Goal: Transaction & Acquisition: Purchase product/service

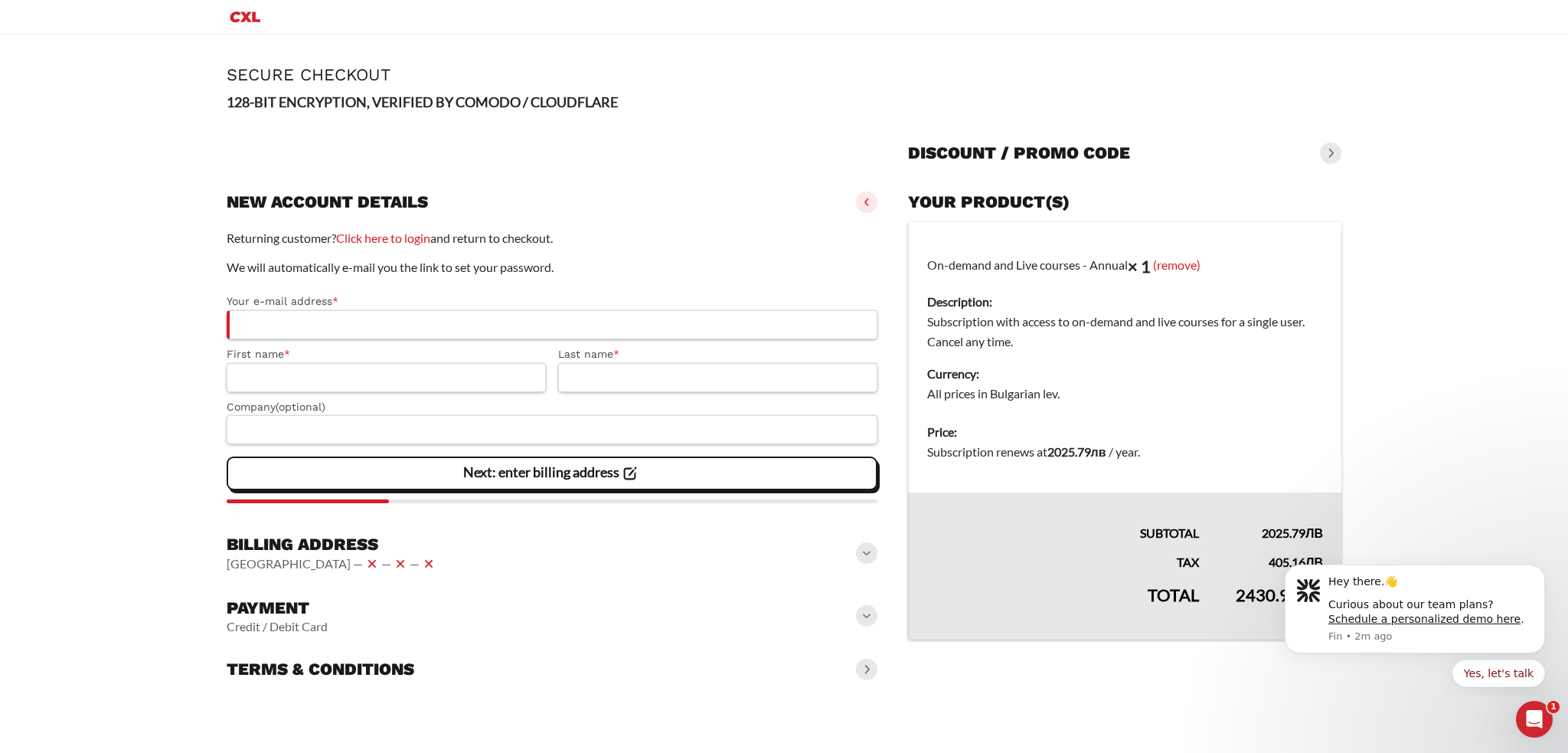
click at [1142, 266] on strong "× 1" at bounding box center [1139, 266] width 23 height 21
click at [944, 298] on dt "Description:" at bounding box center [1125, 302] width 396 height 20
drag, startPoint x: 937, startPoint y: 315, endPoint x: 1158, endPoint y: 330, distance: 221.5
click at [1158, 326] on dd "Subscription with access to on-demand and live courses for a single user. Cance…" at bounding box center [1125, 331] width 396 height 40
click at [1158, 337] on dd "Subscription with access to on-demand and live courses for a single user. Cance…" at bounding box center [1125, 331] width 396 height 40
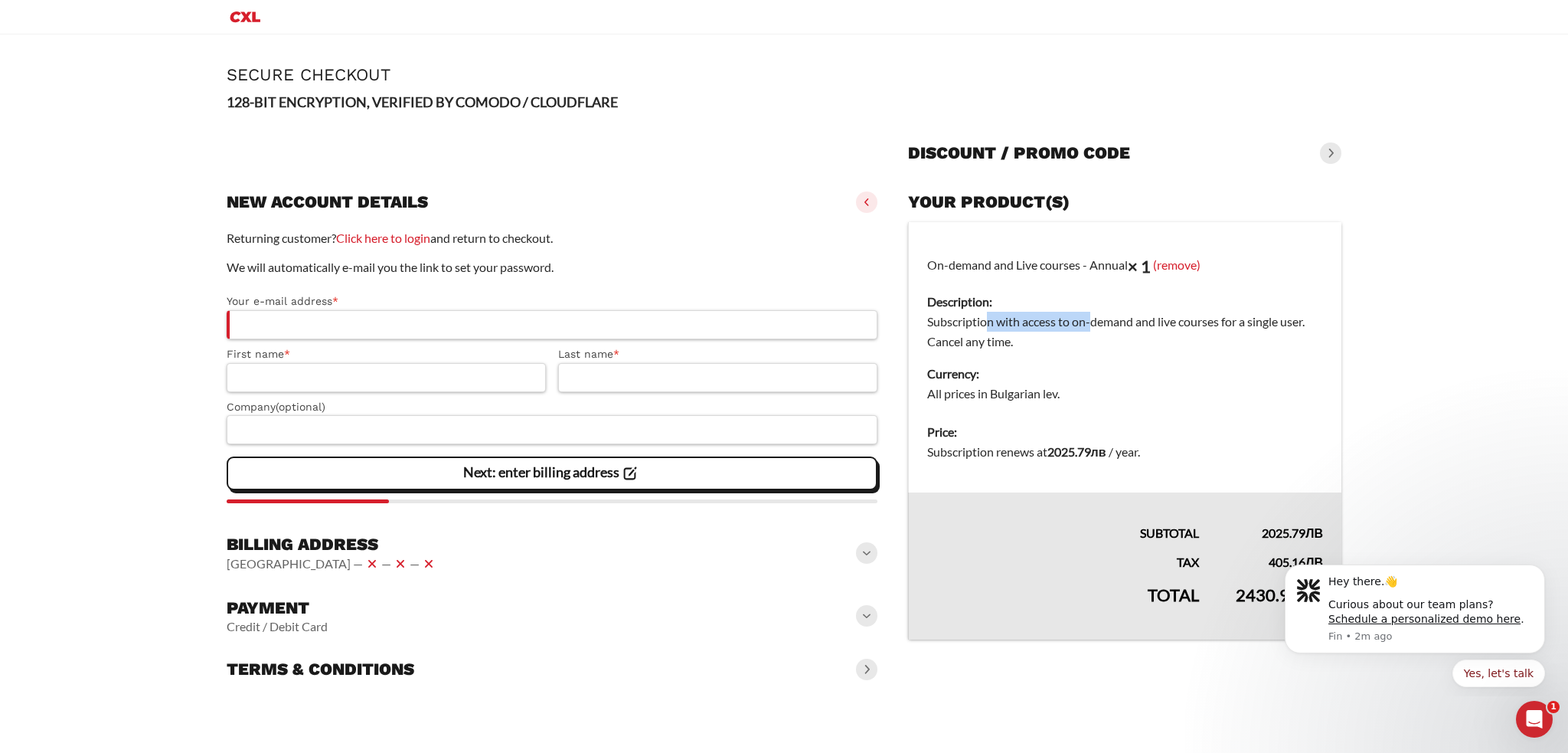
drag, startPoint x: 989, startPoint y: 323, endPoint x: 1093, endPoint y: 333, distance: 104.5
click at [1093, 327] on dd "Subscription with access to on-demand and live courses for a single user. Cance…" at bounding box center [1125, 331] width 396 height 40
click at [1091, 352] on td "On-demand and Live courses - Annual × 1 (remove) Description: Subscription with…" at bounding box center [1125, 317] width 434 height 192
click at [980, 376] on dt "Currency:" at bounding box center [1125, 373] width 396 height 20
drag, startPoint x: 945, startPoint y: 398, endPoint x: 1049, endPoint y: 394, distance: 104.1
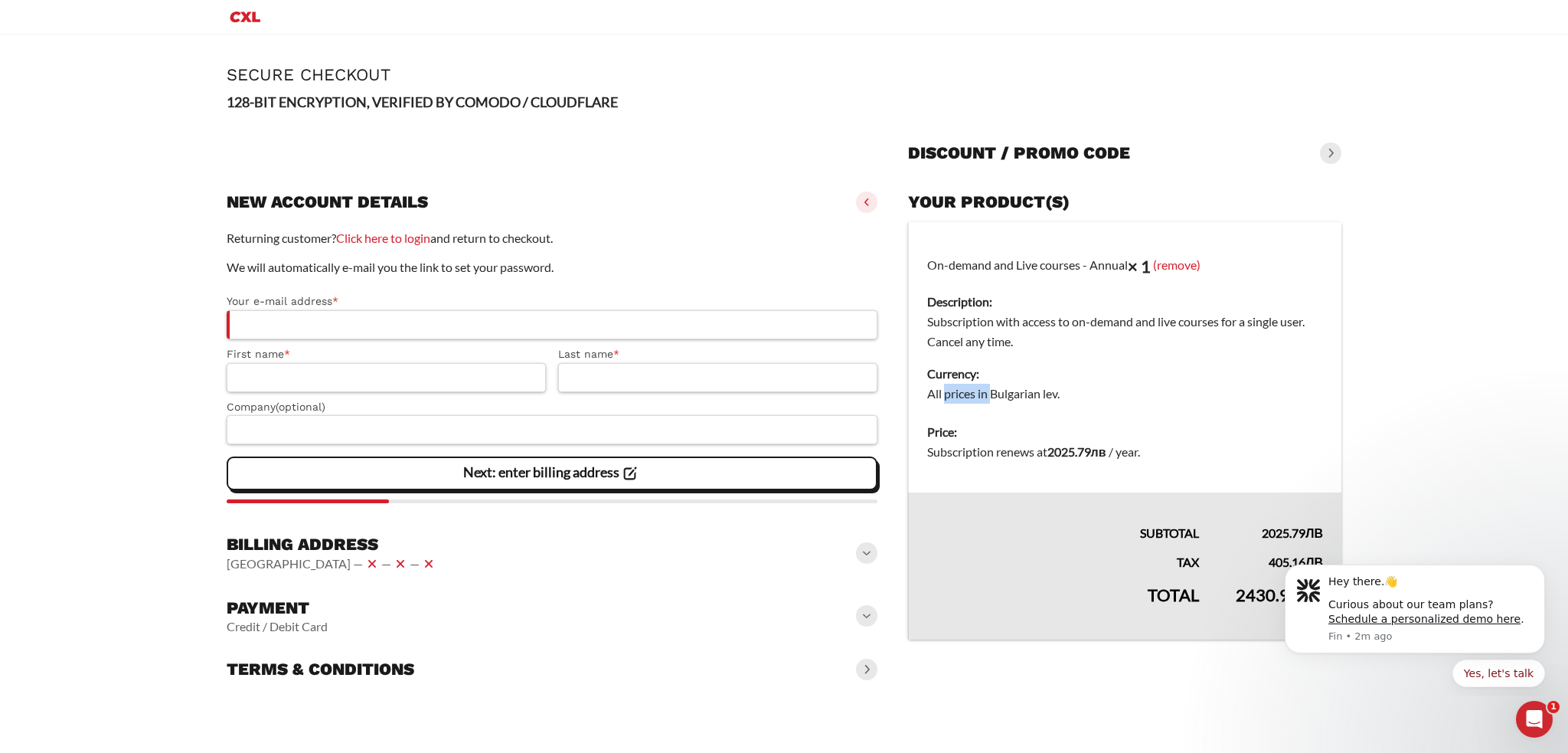
click at [1034, 394] on dd "All prices in Bulgarian lev." at bounding box center [1125, 394] width 396 height 20
click at [1068, 394] on dd "All prices in Bulgarian lev." at bounding box center [1125, 394] width 396 height 20
drag, startPoint x: 942, startPoint y: 450, endPoint x: 1142, endPoint y: 440, distance: 200.2
click at [1127, 444] on span "Subscription renews at 2025.79 лв / year ." at bounding box center [1033, 451] width 213 height 15
click at [1142, 440] on dt "Price:" at bounding box center [1125, 431] width 396 height 20
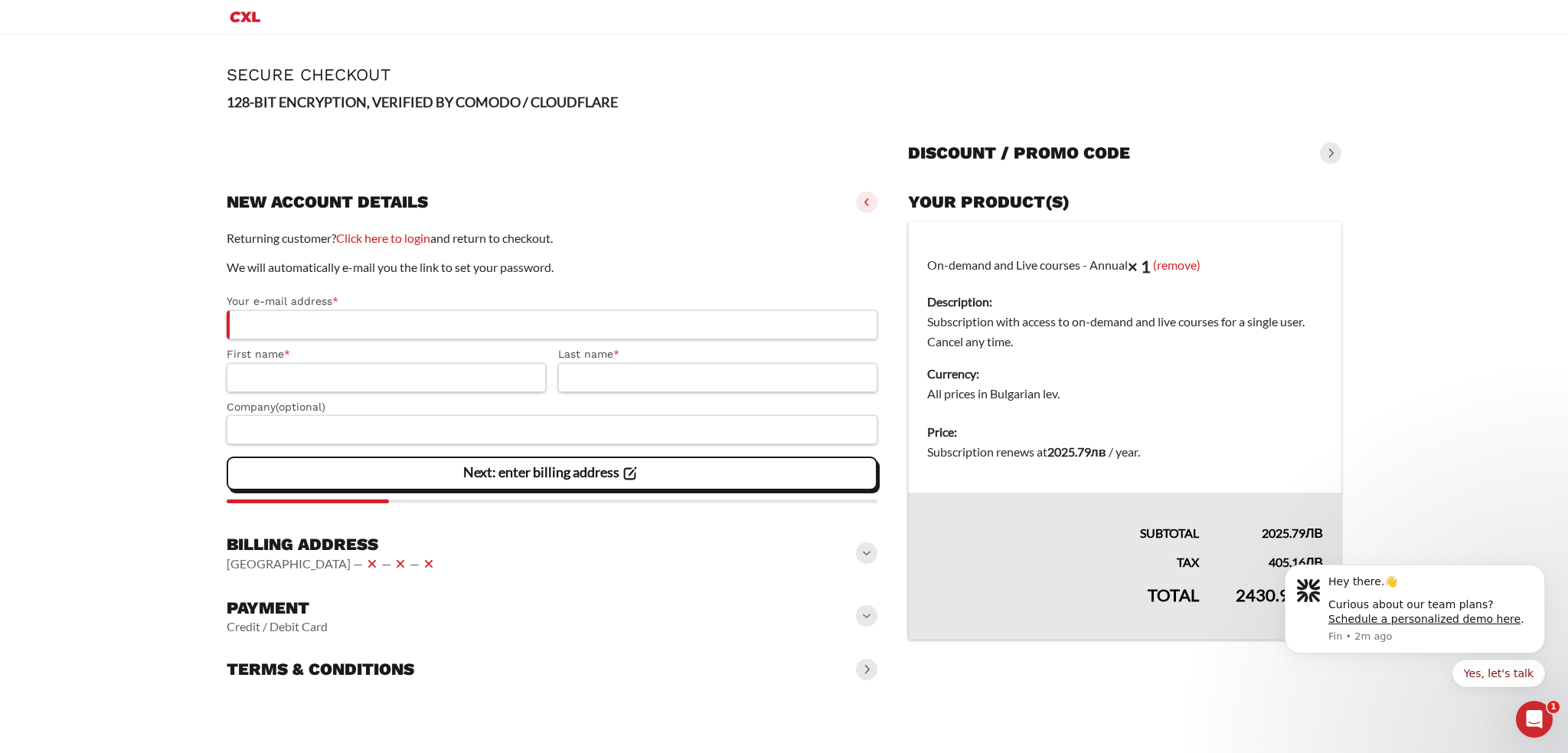
drag, startPoint x: 134, startPoint y: 384, endPoint x: 104, endPoint y: 236, distance: 151.0
click at [104, 236] on main "Page Secure Checkout 128-BIT ENCRYPTION, VERIFIED BY COMODO / CLOUDFLARE Discou…" at bounding box center [784, 377] width 1568 height 686
drag, startPoint x: 104, startPoint y: 236, endPoint x: 1314, endPoint y: 358, distance: 1216.1
click at [1314, 358] on td "On-demand and Live courses - Annual × 1 (remove) Description: Subscription with…" at bounding box center [1125, 317] width 434 height 192
click at [1446, 370] on main "Page Secure Checkout 128-BIT ENCRYPTION, VERIFIED BY COMODO / CLOUDFLARE Discou…" at bounding box center [784, 377] width 1568 height 686
